Goal: Book appointment/travel/reservation

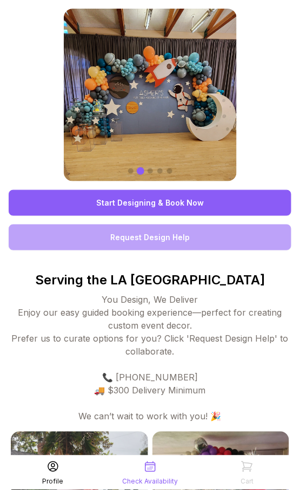
click at [153, 206] on link "Start Designing & Book Now" at bounding box center [150, 203] width 282 height 26
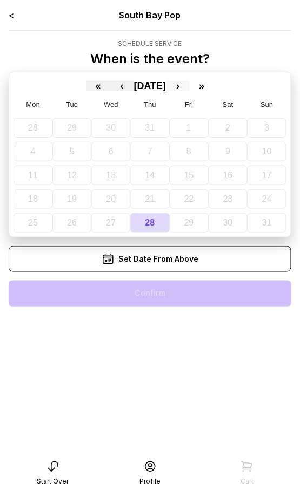
click at [190, 84] on button "›" at bounding box center [178, 86] width 24 height 10
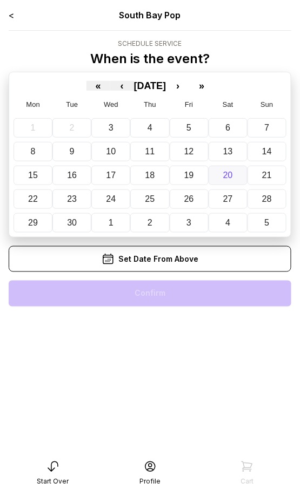
click at [222, 173] on button "20" at bounding box center [227, 175] width 39 height 19
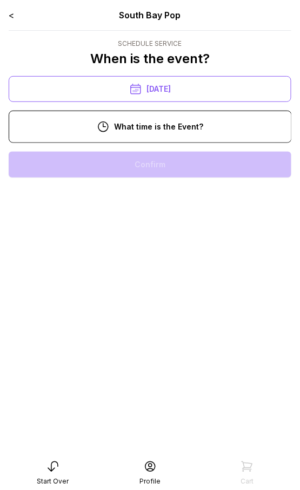
click at [194, 160] on div "10:00 am" at bounding box center [150, 165] width 266 height 26
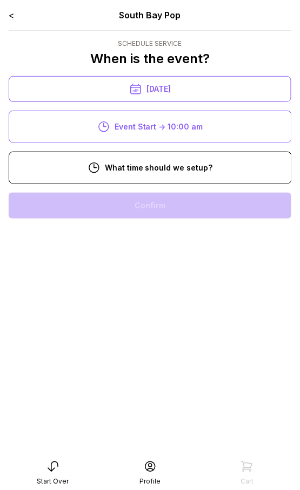
click at [191, 201] on div "8:00 am" at bounding box center [150, 206] width 266 height 26
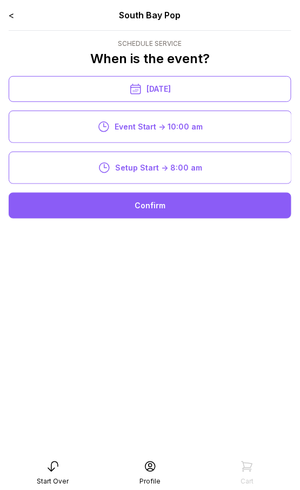
click at [190, 206] on div "Confirm" at bounding box center [150, 206] width 282 height 26
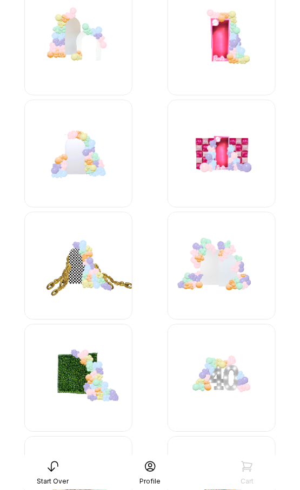
scroll to position [270, 0]
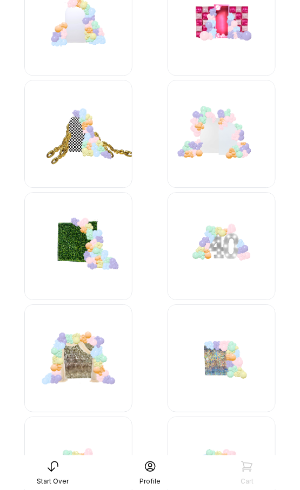
click at [84, 364] on img at bounding box center [78, 359] width 108 height 108
